Goal: Task Accomplishment & Management: Use online tool/utility

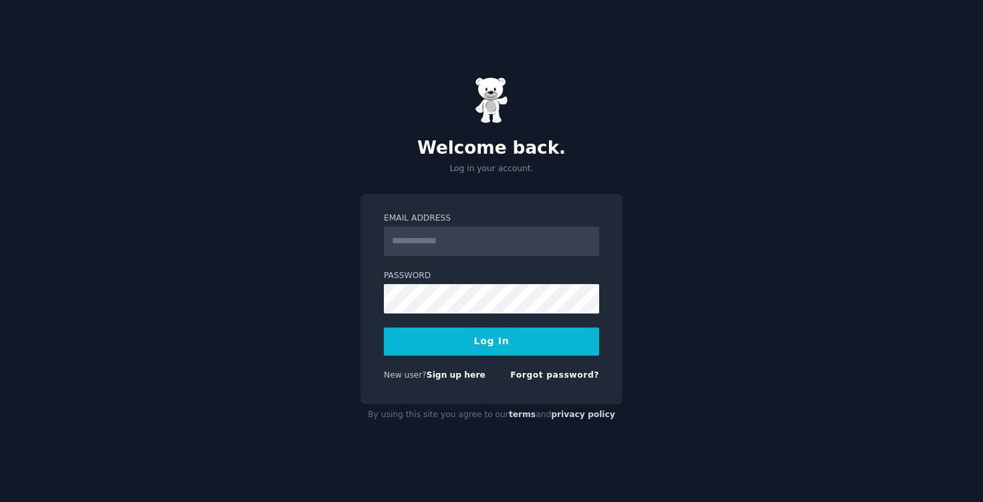
click at [463, 248] on input "Email Address" at bounding box center [491, 241] width 215 height 29
type input "**********"
click at [512, 338] on button "Log In" at bounding box center [491, 342] width 215 height 28
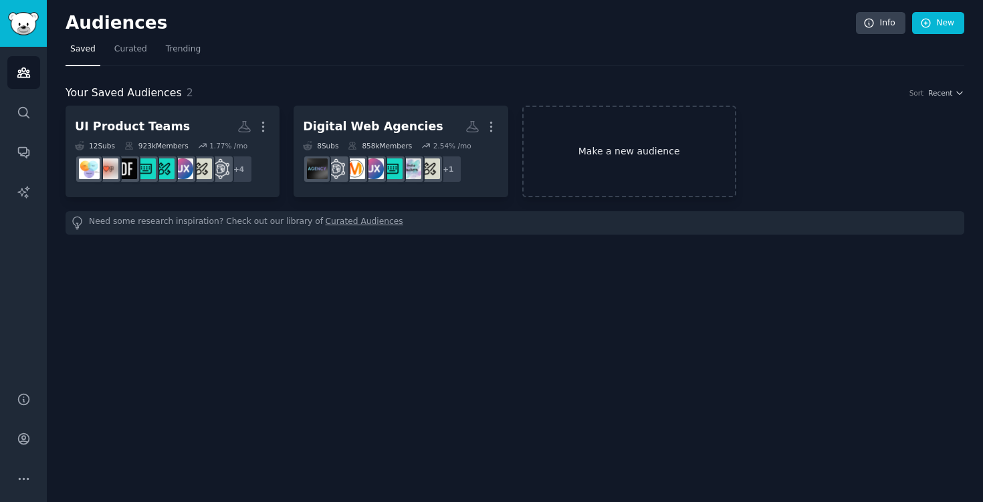
click at [662, 173] on link "Make a new audience" at bounding box center [629, 152] width 214 height 92
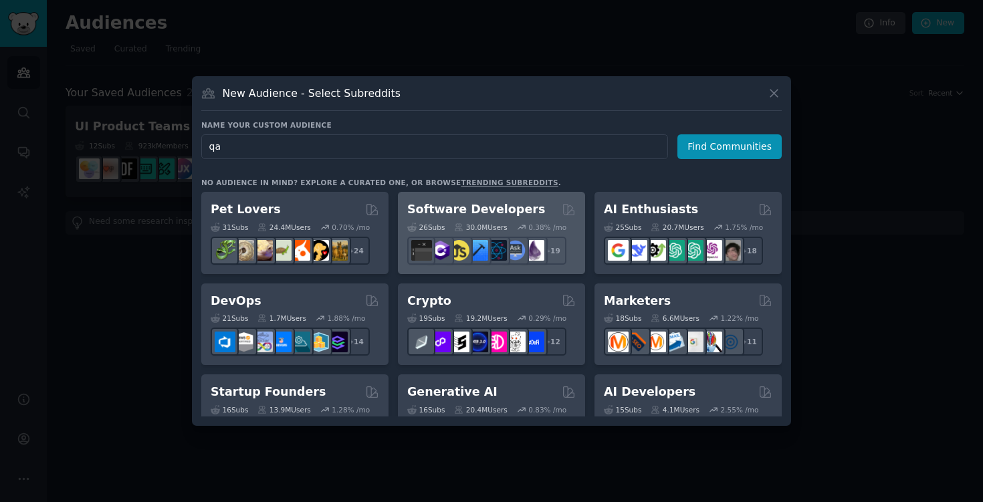
type input "qa"
click at [488, 207] on h2 "Software Developers" at bounding box center [476, 209] width 138 height 17
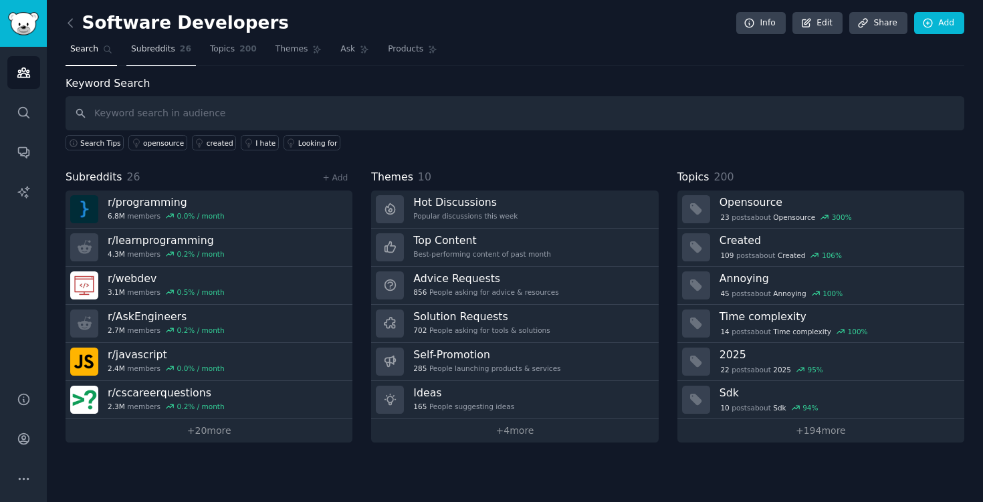
click at [140, 54] on span "Subreddits" at bounding box center [153, 49] width 44 height 12
